Goal: Check status: Check status

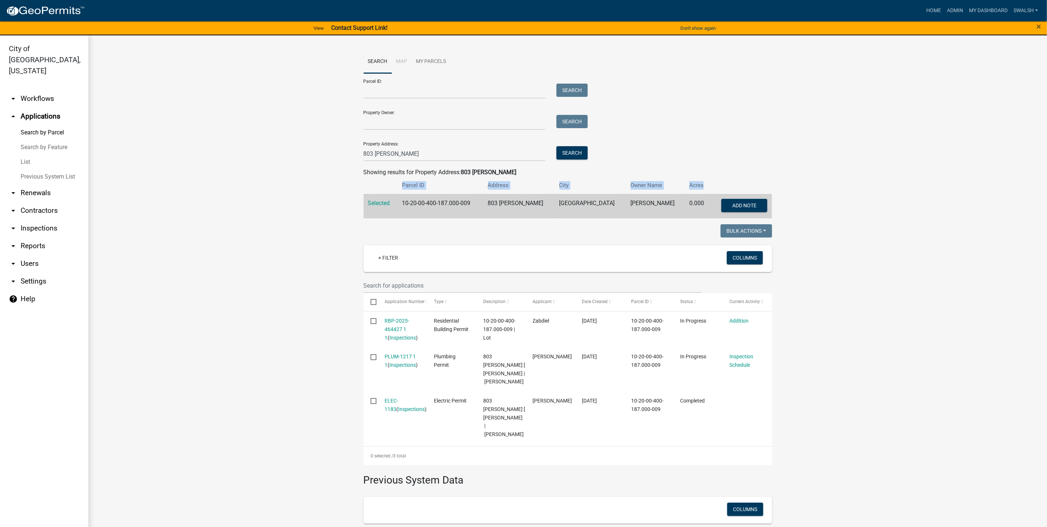
drag, startPoint x: 667, startPoint y: 201, endPoint x: 620, endPoint y: 202, distance: 47.5
click at [627, 202] on td "[PERSON_NAME]" at bounding box center [656, 206] width 59 height 24
copy td "[PERSON_NAME]"
click at [36, 90] on link "arrow_drop_down Workflows" at bounding box center [44, 99] width 88 height 18
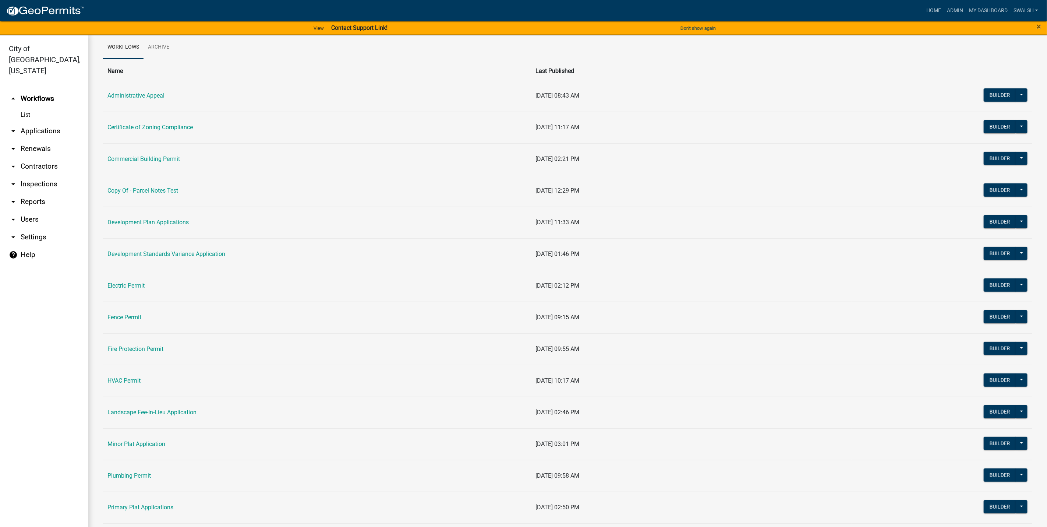
scroll to position [110, 0]
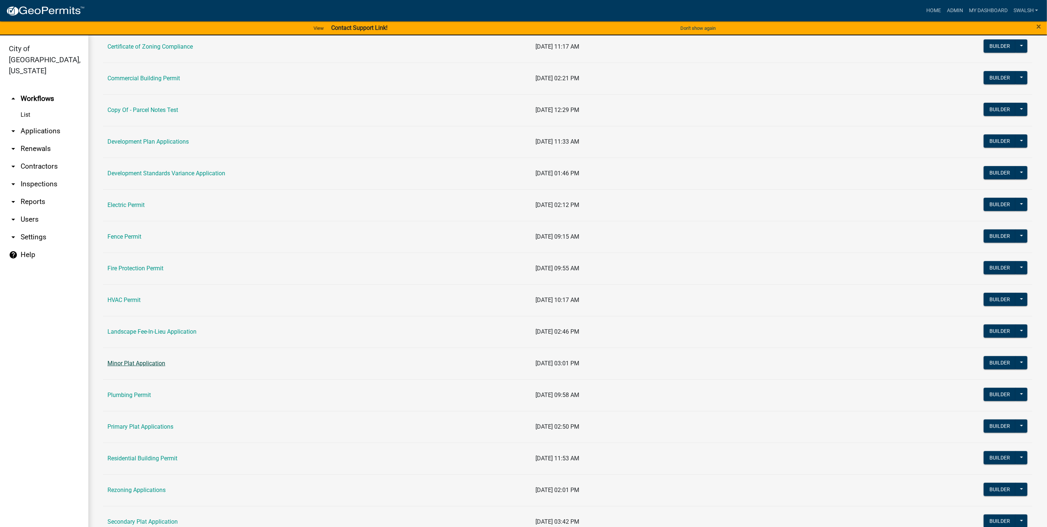
click at [134, 367] on link "Minor Plat Application" at bounding box center [136, 363] width 58 height 7
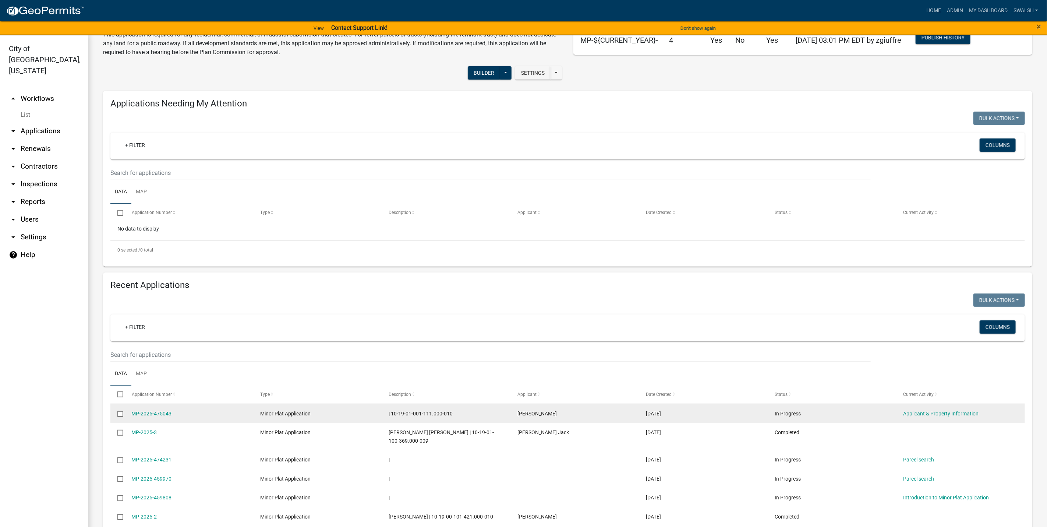
scroll to position [55, 0]
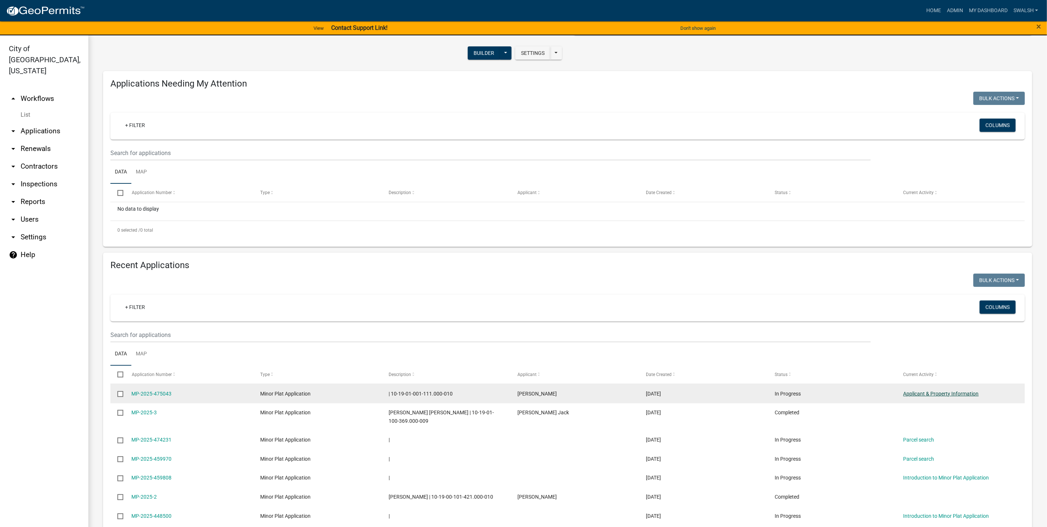
click at [939, 392] on link "Applicant & Property Information" at bounding box center [941, 394] width 75 height 6
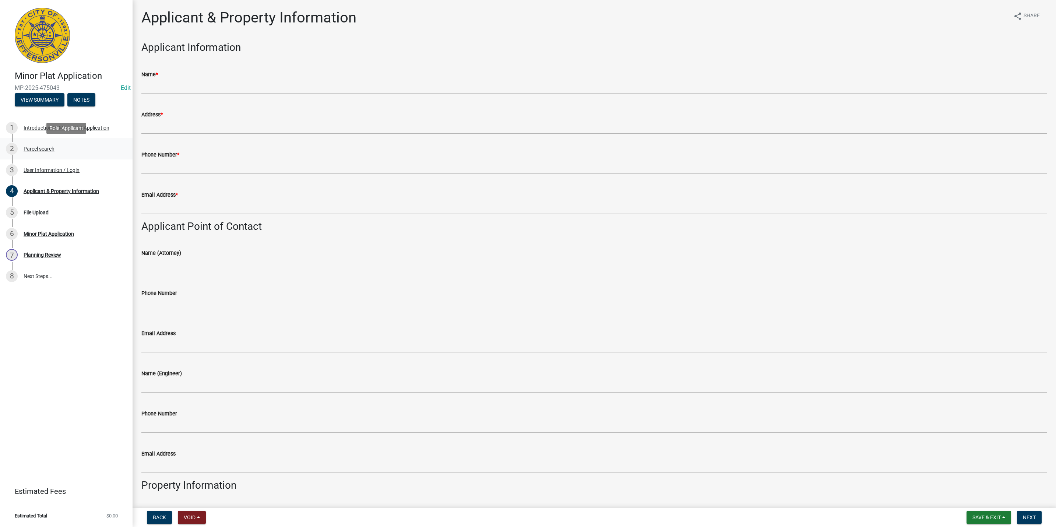
click at [107, 152] on div "2 Parcel search" at bounding box center [63, 149] width 115 height 12
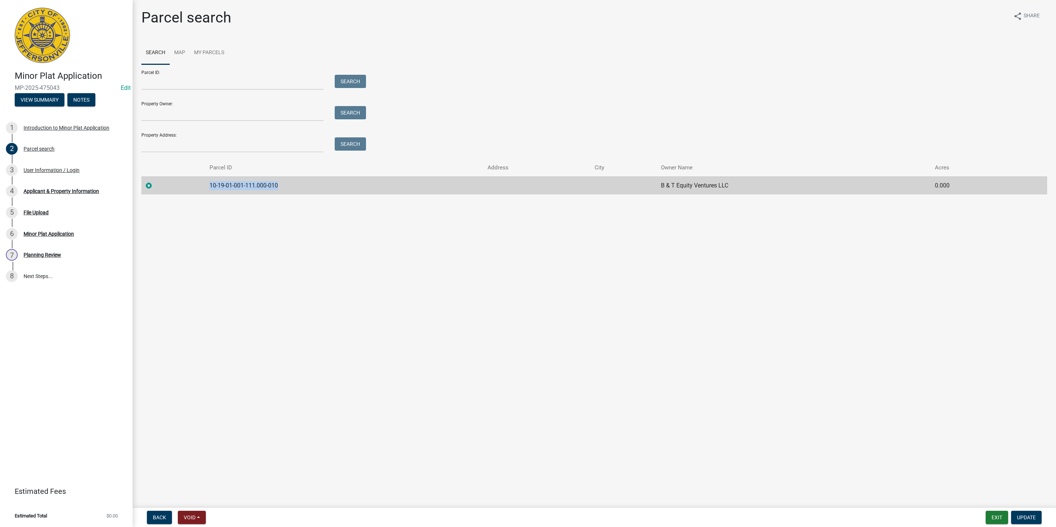
drag, startPoint x: 289, startPoint y: 183, endPoint x: 200, endPoint y: 187, distance: 88.8
click at [200, 187] on tr "10-19-01-001-111.000-010 B & T Equity Ventures LLC 0.000" at bounding box center [594, 185] width 906 height 18
copy td "10-19-01-001-111.000-010"
click at [994, 515] on button "Exit" at bounding box center [997, 517] width 22 height 13
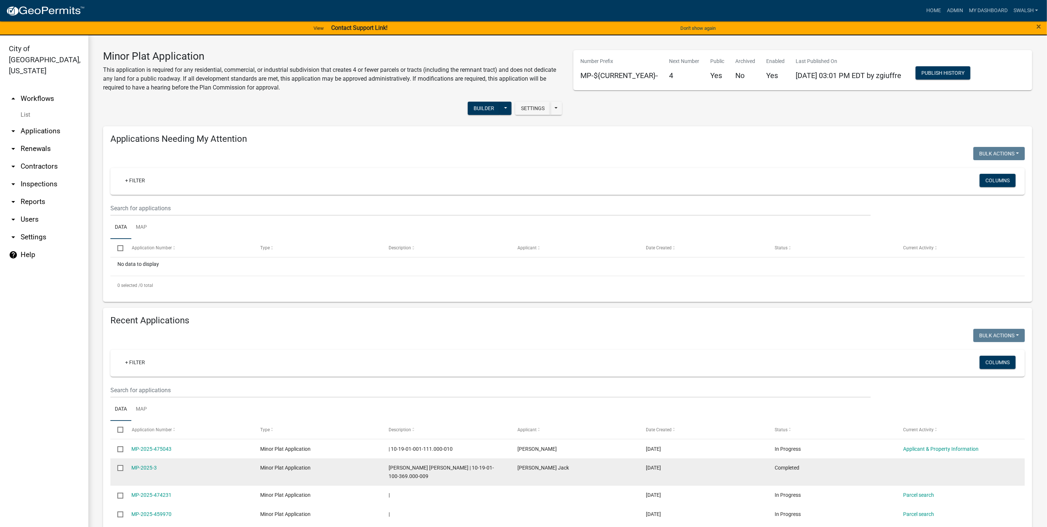
scroll to position [55, 0]
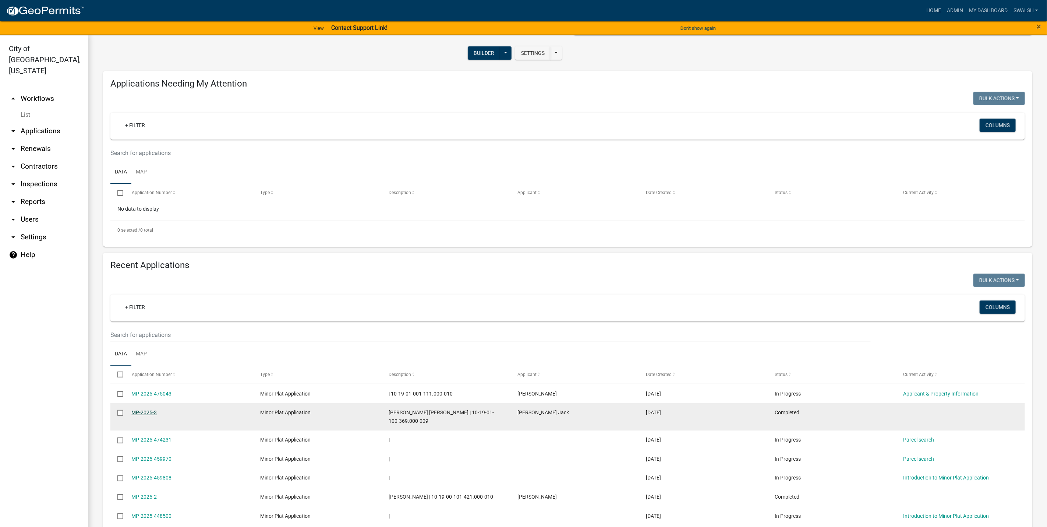
click at [149, 413] on link "MP-2025-3" at bounding box center [144, 412] width 25 height 6
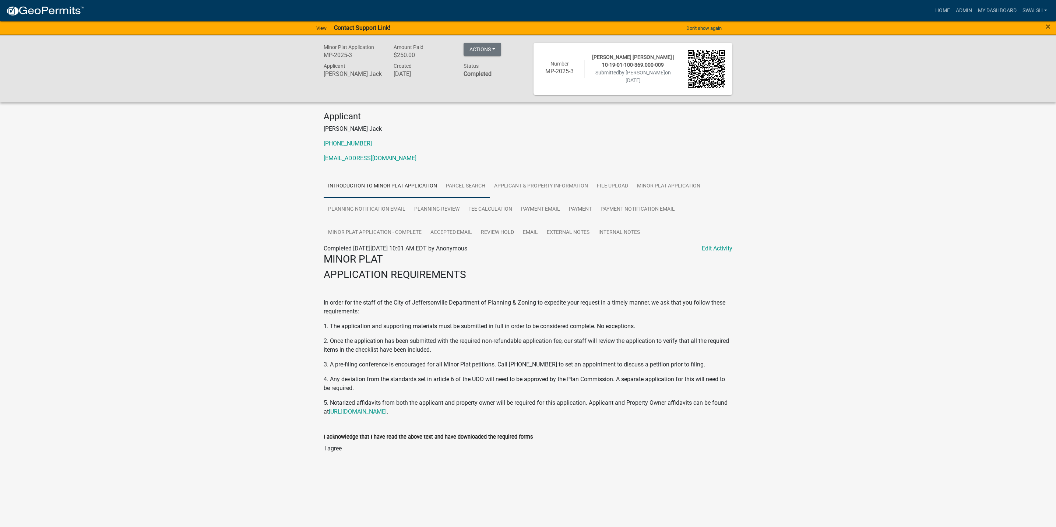
click at [452, 188] on link "Parcel search" at bounding box center [465, 187] width 48 height 24
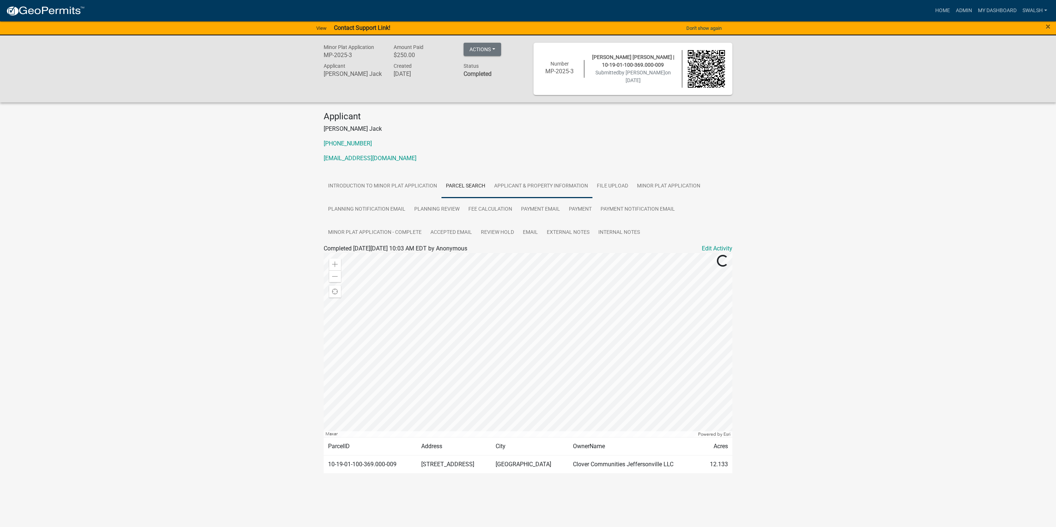
click at [540, 184] on link "Applicant & Property Information" at bounding box center [541, 187] width 103 height 24
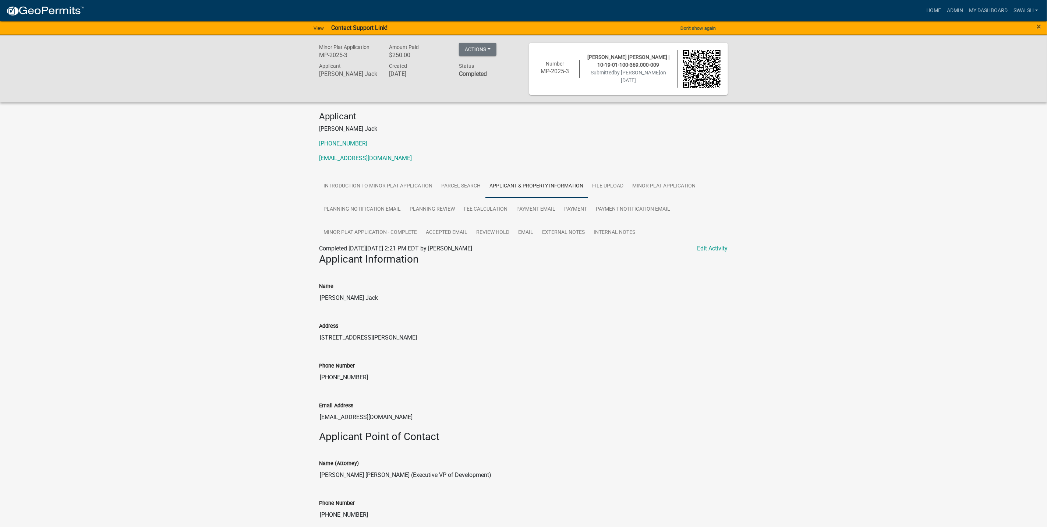
click at [643, 436] on h3 "Applicant Point of Contact" at bounding box center [524, 436] width 409 height 13
